Goal: Task Accomplishment & Management: Complete application form

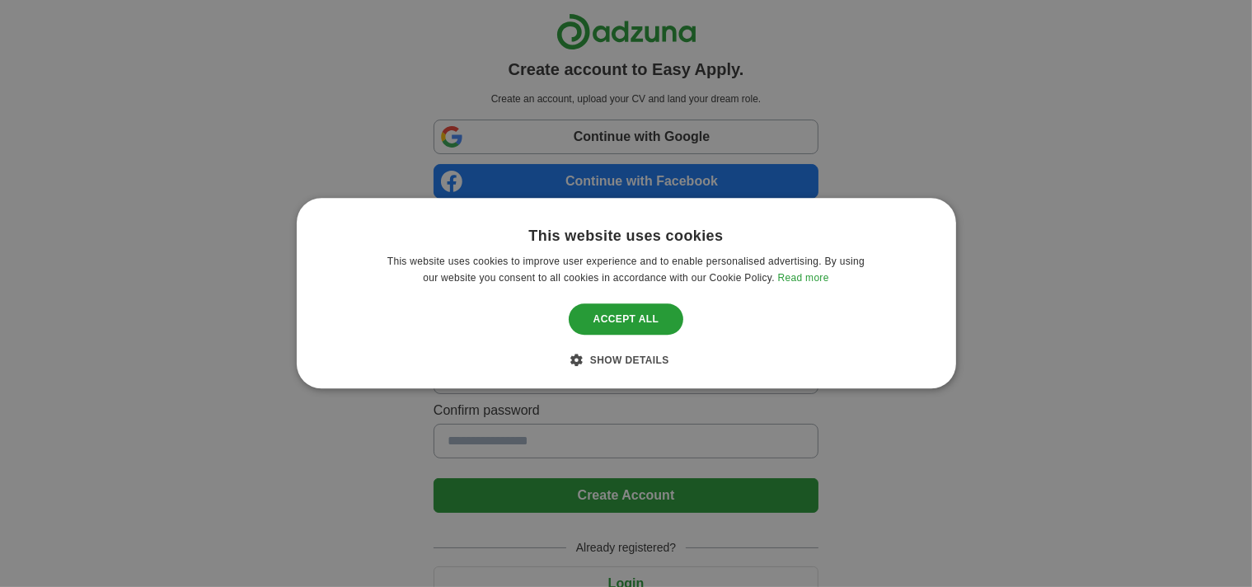
click at [618, 360] on div "Show details Hide details" at bounding box center [626, 360] width 87 height 16
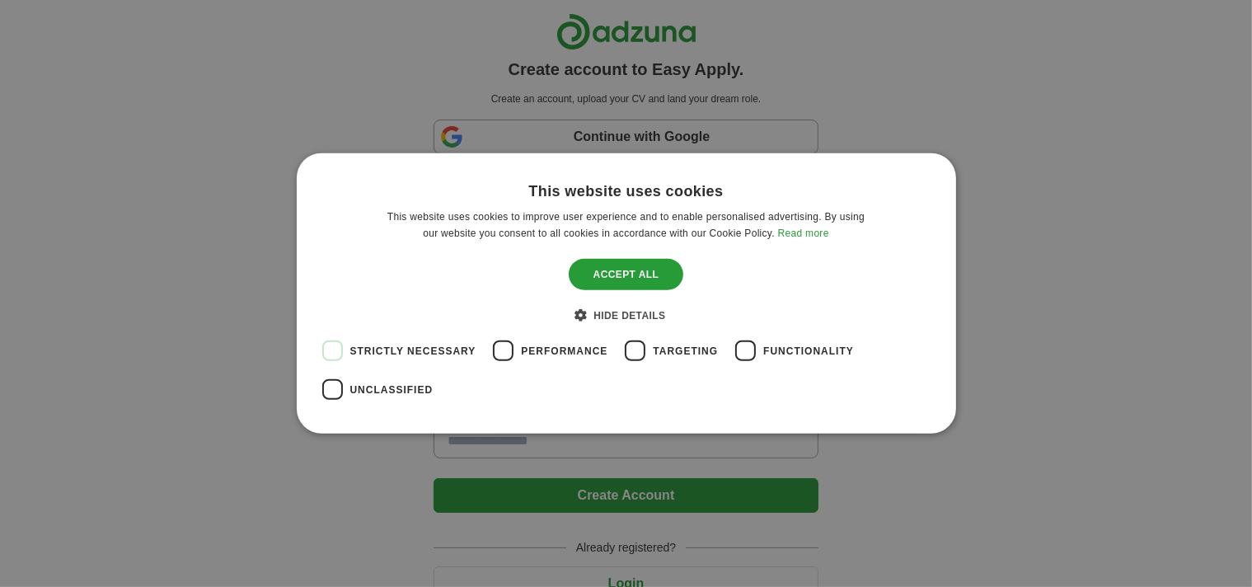
click at [705, 94] on div "This website uses cookies This website uses cookies to improve user experience …" at bounding box center [626, 293] width 1252 height 587
click at [625, 314] on span "Hide details" at bounding box center [629, 316] width 72 height 12
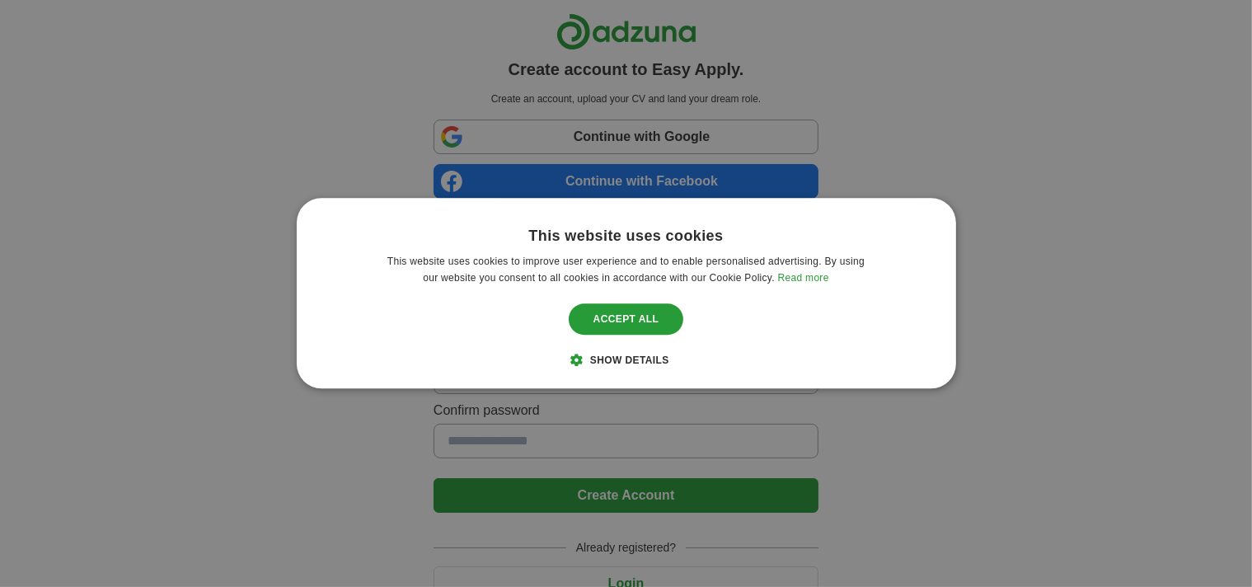
click at [619, 355] on span "Show details" at bounding box center [629, 361] width 79 height 12
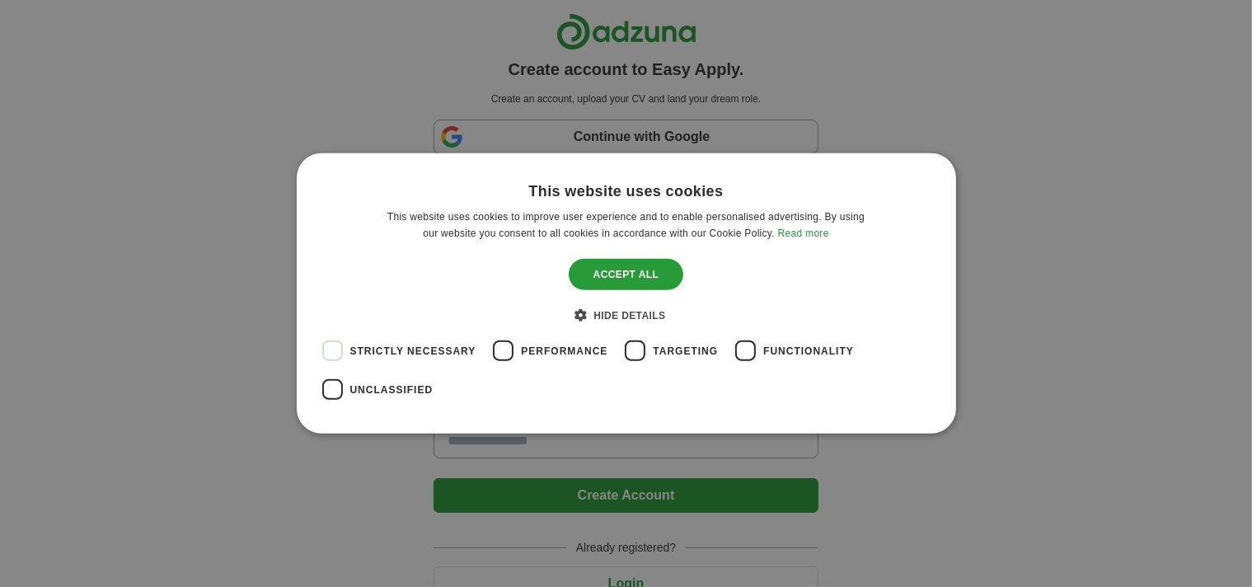
click at [562, 354] on span "Performance" at bounding box center [564, 351] width 87 height 15
click at [565, 350] on span "Performance" at bounding box center [564, 351] width 87 height 15
click at [668, 354] on span "Targeting" at bounding box center [685, 351] width 65 height 15
click at [672, 353] on span "Targeting" at bounding box center [685, 351] width 65 height 15
click at [778, 351] on span "Functionality" at bounding box center [808, 351] width 91 height 15
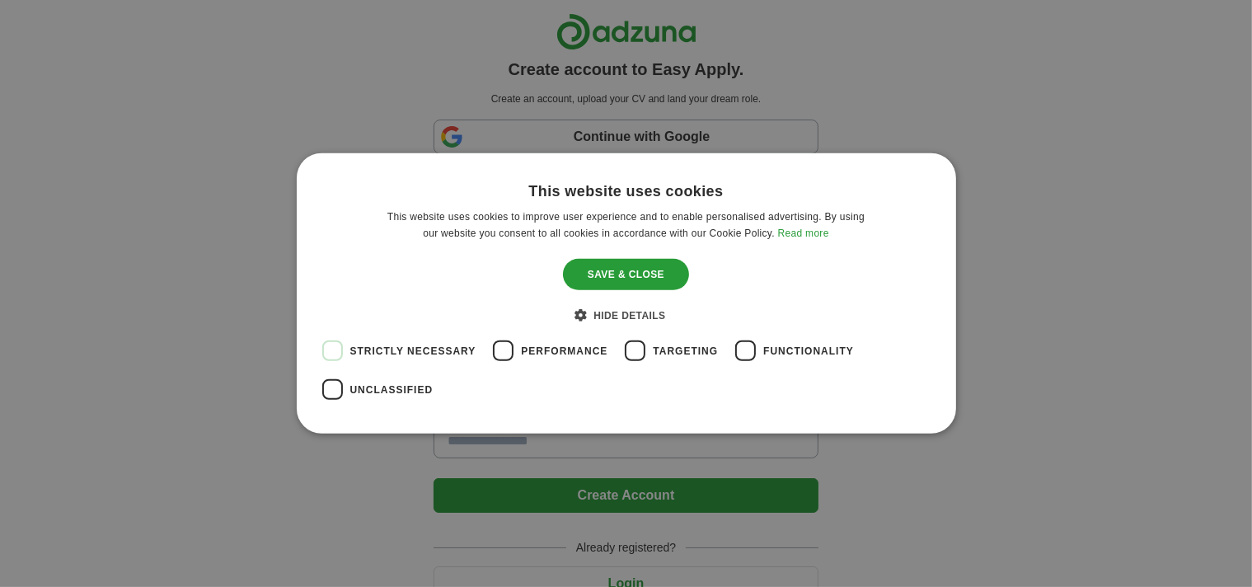
click at [778, 351] on span "Functionality" at bounding box center [808, 351] width 91 height 15
click at [384, 394] on span "Unclassified" at bounding box center [391, 389] width 83 height 15
click at [391, 387] on span "Unclassified" at bounding box center [391, 389] width 83 height 15
click at [520, 91] on div "This website uses cookies This website uses cookies to improve user experience …" at bounding box center [626, 293] width 1252 height 587
click at [617, 308] on div "Show details Hide details" at bounding box center [626, 315] width 79 height 16
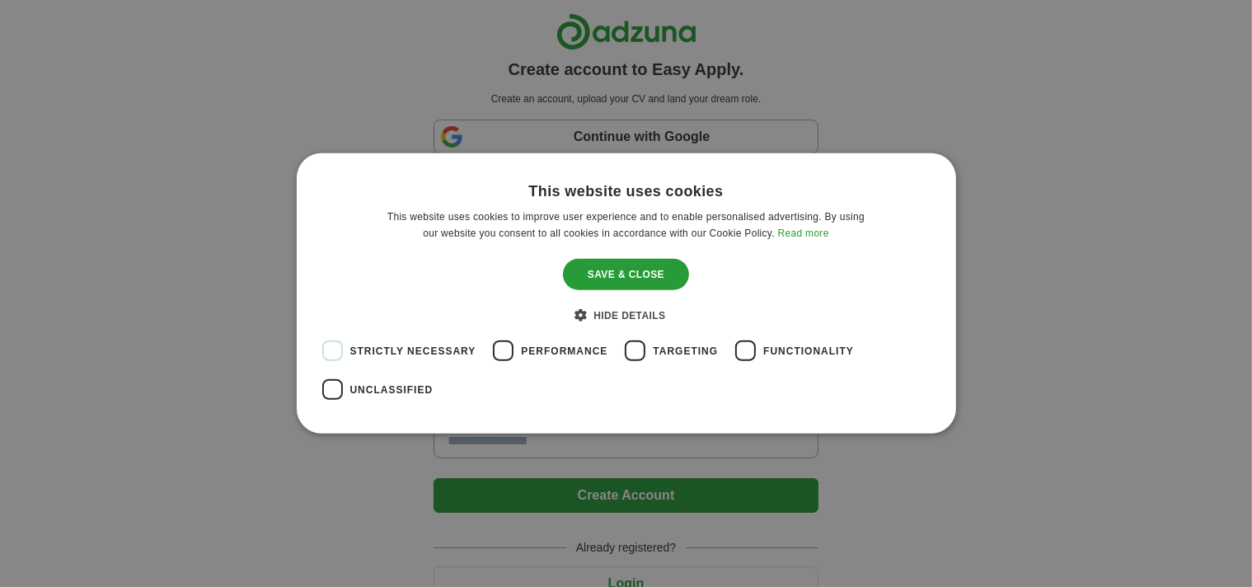
click at [617, 290] on div "Save & Close" at bounding box center [626, 274] width 126 height 31
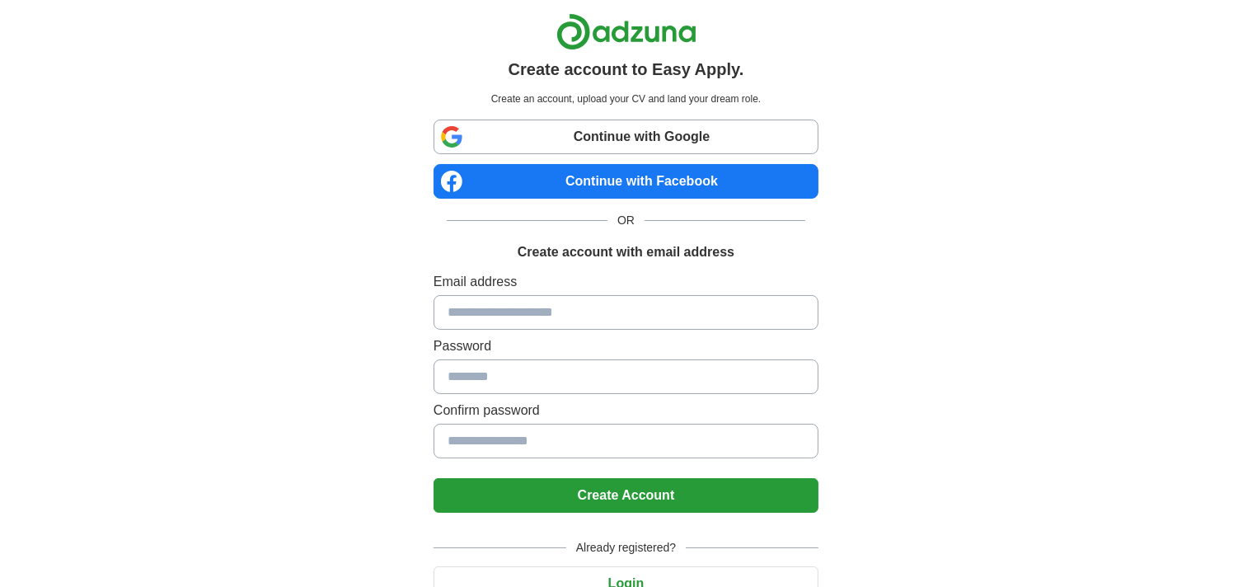
click at [612, 357] on div "Email address Password Confirm password" at bounding box center [625, 368] width 385 height 193
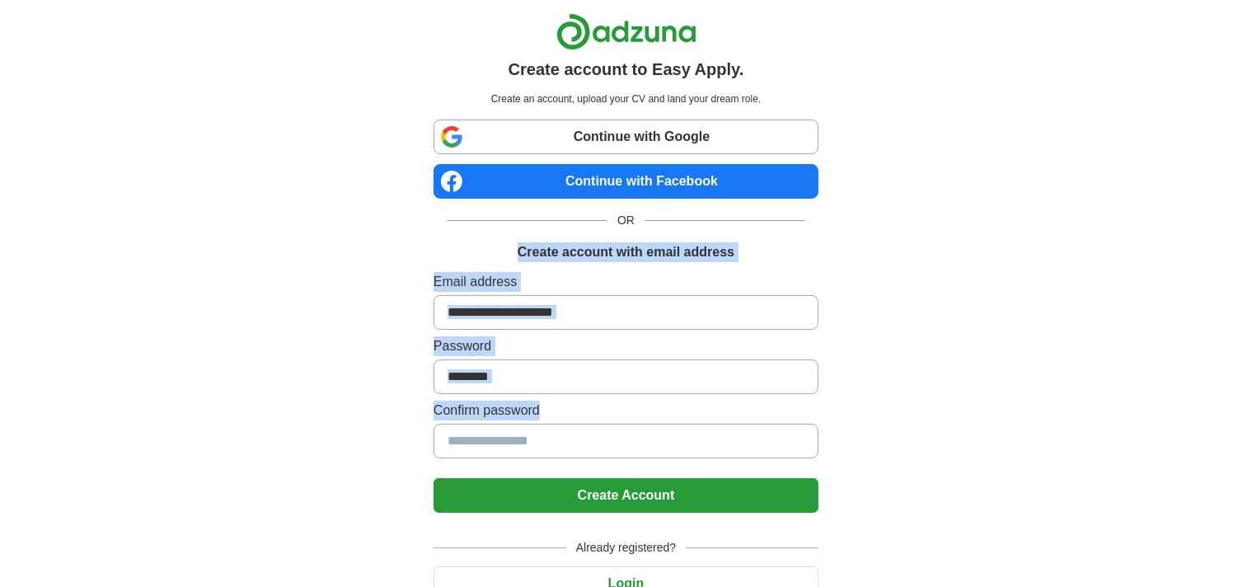
drag, startPoint x: 585, startPoint y: 246, endPoint x: 889, endPoint y: 456, distance: 369.2
click at [870, 464] on div "Create account to Easy Apply. Create an account, upload your CV and land your d…" at bounding box center [626, 331] width 1029 height 662
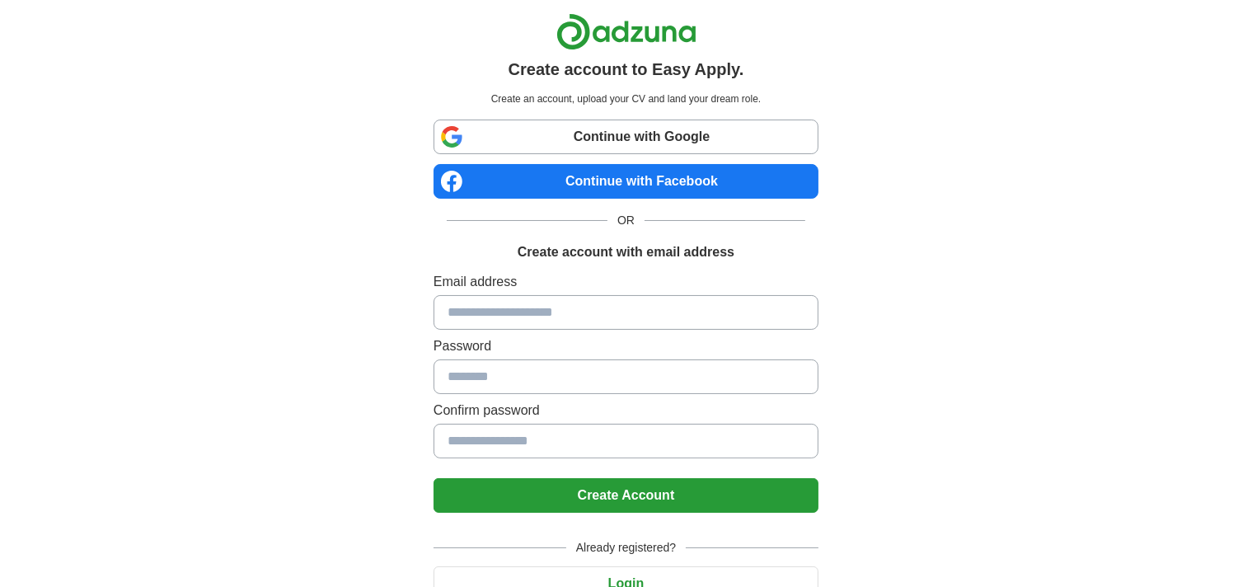
click at [977, 379] on div "Create account to Easy Apply. Create an account, upload your CV and land your d…" at bounding box center [626, 331] width 1029 height 662
